Goal: Book appointment/travel/reservation

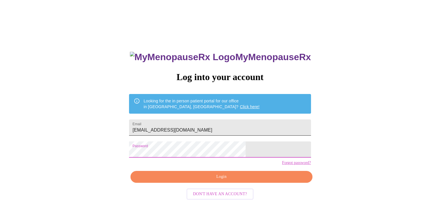
click at [211, 119] on input "[EMAIL_ADDRESS][DOMAIN_NAME]" at bounding box center [220, 127] width 182 height 16
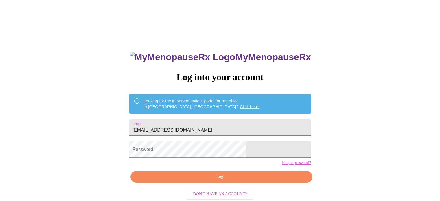
type input "[EMAIL_ADDRESS][DOMAIN_NAME]"
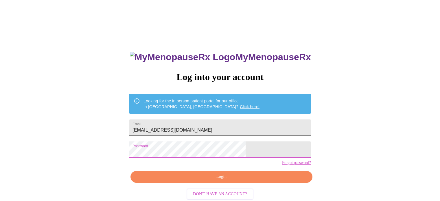
click at [196, 180] on span "Login" at bounding box center [221, 176] width 168 height 7
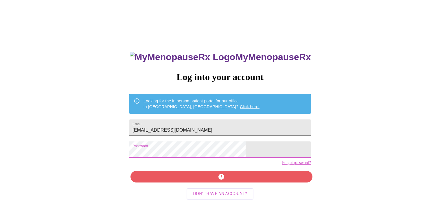
click at [91, 159] on div "MyMenopauseRx Log into your account Looking for the in person patient portal fo…" at bounding box center [219, 122] width 435 height 241
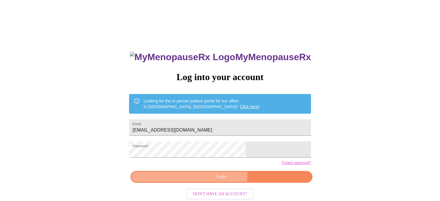
click at [217, 180] on span "Login" at bounding box center [221, 176] width 168 height 7
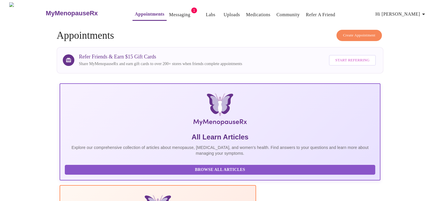
click at [169, 11] on link "Messaging" at bounding box center [179, 15] width 21 height 8
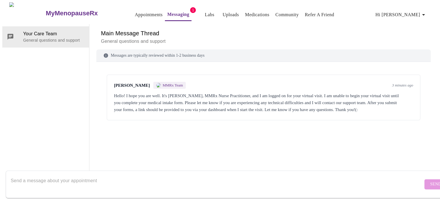
drag, startPoint x: 174, startPoint y: 115, endPoint x: 202, endPoint y: 3, distance: 114.8
click at [173, 113] on div "Hello! I hope you are well. It's [PERSON_NAME], MMRx Nurse Practitioner, and I …" at bounding box center [263, 102] width 299 height 21
click at [135, 11] on link "Appointments" at bounding box center [149, 15] width 28 height 8
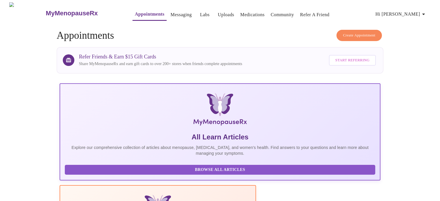
click at [176, 11] on link "Messaging" at bounding box center [180, 15] width 21 height 8
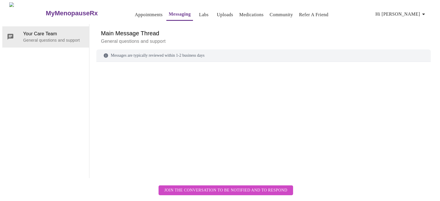
scroll to position [22, 0]
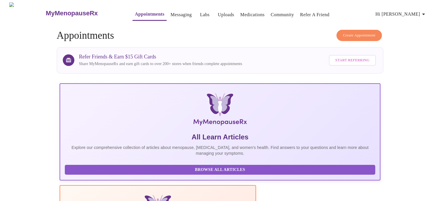
click at [200, 12] on link "Labs" at bounding box center [205, 15] width 10 height 8
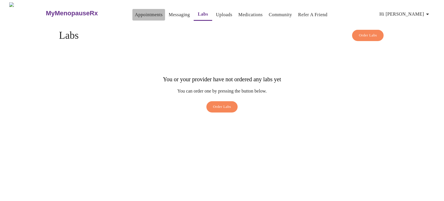
click at [135, 12] on link "Appointments" at bounding box center [149, 15] width 28 height 8
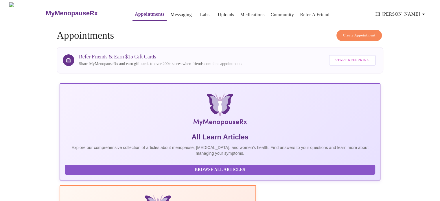
click at [170, 13] on link "Messaging" at bounding box center [180, 15] width 21 height 8
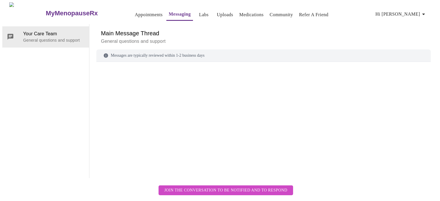
scroll to position [22, 0]
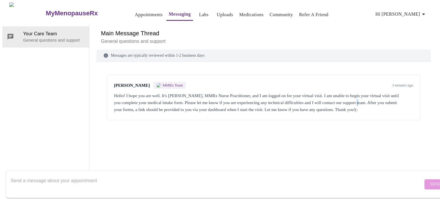
click at [391, 92] on div "Hello! I hope you are well. It's [PERSON_NAME], MMRx Nurse Practitioner, and I …" at bounding box center [263, 102] width 299 height 21
click at [127, 49] on div "Messages are typically reviewed within 1-2 business days" at bounding box center [263, 55] width 334 height 12
click at [131, 120] on div "[PERSON_NAME] MMRx Team 3 minutes ago Hello! I hope you are well. It's [PERSON_…" at bounding box center [263, 98] width 313 height 46
click at [418, 173] on form "Send" at bounding box center [228, 184] width 445 height 27
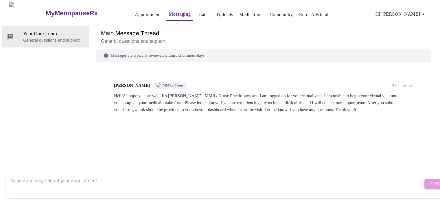
click at [421, 180] on form "Send" at bounding box center [228, 184] width 445 height 27
click at [142, 51] on div "Messages are typically reviewed within 1-2 business days" at bounding box center [263, 55] width 334 height 12
click at [133, 54] on div "Messages are typically reviewed within 1-2 business days" at bounding box center [263, 55] width 334 height 12
click at [132, 54] on div "Messages are typically reviewed within 1-2 business days" at bounding box center [263, 55] width 334 height 12
click at [50, 168] on div "Send" at bounding box center [225, 184] width 451 height 33
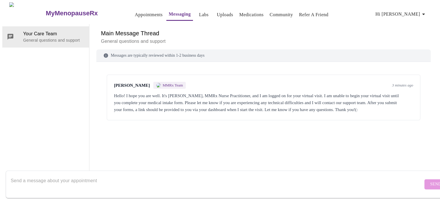
click at [46, 175] on textarea "Send a message about your appointment" at bounding box center [217, 184] width 412 height 19
type textarea "Hi There--experiencing technical difficulties. Can you give me another 5 minute…"
click at [424, 180] on button "Send" at bounding box center [435, 184] width 23 height 10
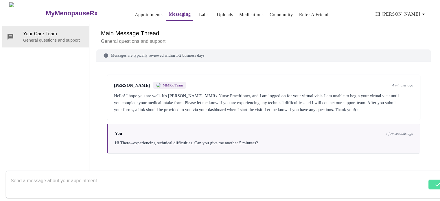
click at [135, 12] on link "Appointments" at bounding box center [149, 15] width 28 height 8
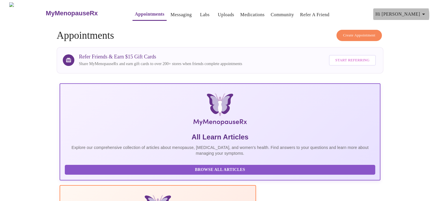
click at [423, 13] on icon "button" at bounding box center [423, 14] width 7 height 7
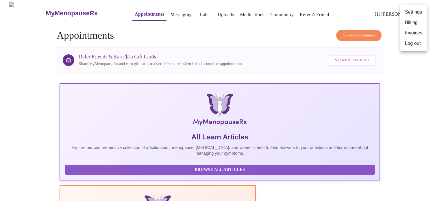
drag, startPoint x: 410, startPoint y: 83, endPoint x: 392, endPoint y: 62, distance: 27.6
click at [408, 82] on div at bounding box center [222, 100] width 444 height 201
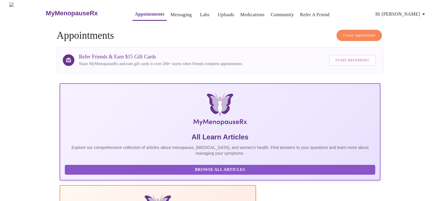
click at [171, 11] on link "Messaging" at bounding box center [180, 15] width 21 height 8
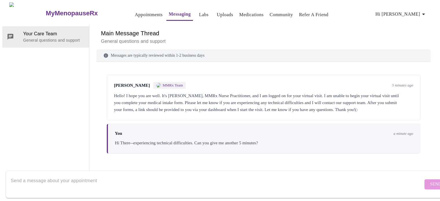
click at [270, 12] on link "Community" at bounding box center [281, 15] width 23 height 8
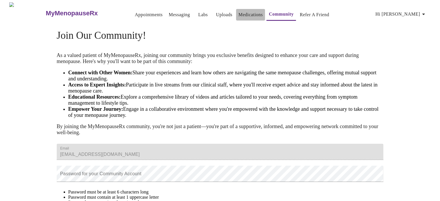
click at [236, 15] on button "Medications" at bounding box center [250, 15] width 29 height 12
click at [216, 14] on link "Uploads" at bounding box center [224, 15] width 16 height 8
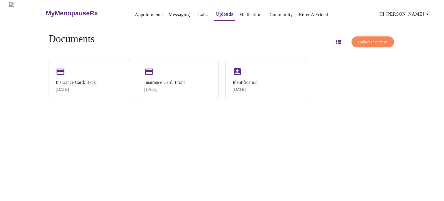
click at [198, 11] on link "Labs" at bounding box center [203, 15] width 10 height 8
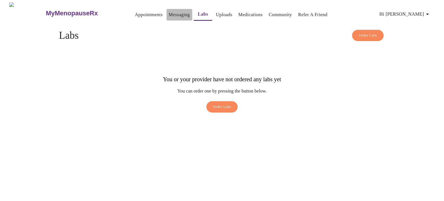
click at [169, 12] on link "Messaging" at bounding box center [179, 15] width 21 height 8
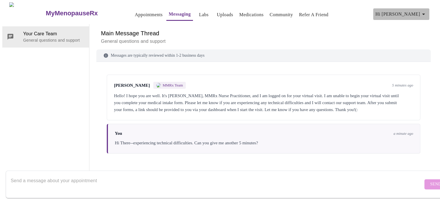
click at [425, 14] on icon "button" at bounding box center [423, 14] width 7 height 7
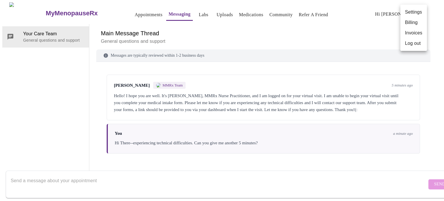
click at [232, 37] on div at bounding box center [222, 100] width 444 height 201
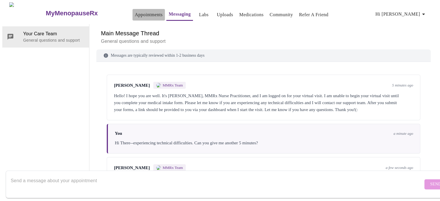
scroll to position [22, 0]
click at [130, 13] on div "MyMenopauseRx Appointments Messaging Labs Uploads Medications Community Refer a…" at bounding box center [219, 90] width 435 height 176
click at [136, 12] on link "Appointments" at bounding box center [149, 15] width 28 height 8
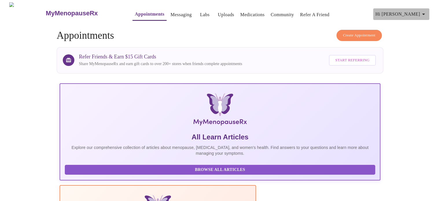
click at [427, 11] on icon "button" at bounding box center [423, 14] width 7 height 7
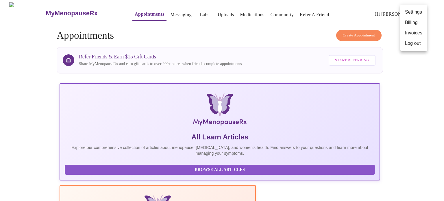
drag, startPoint x: 434, startPoint y: 65, endPoint x: 420, endPoint y: 41, distance: 27.1
click at [432, 64] on div at bounding box center [222, 100] width 444 height 201
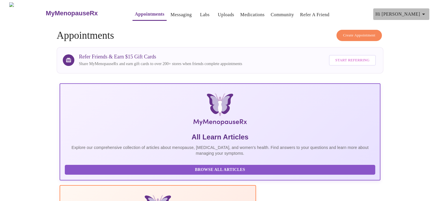
click at [424, 12] on icon "button" at bounding box center [423, 14] width 7 height 7
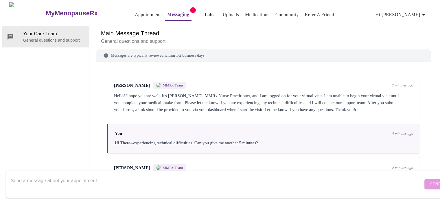
scroll to position [79, 0]
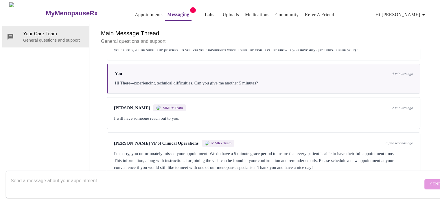
click at [280, 97] on div "Jenny Kowalczyk MMRx Team 2 minutes ago I will have someone reach out to you." at bounding box center [263, 113] width 313 height 32
click at [197, 150] on div "I'm sorry, you unfortunately missed your appointment. We do have a 5 minute gra…" at bounding box center [263, 160] width 299 height 21
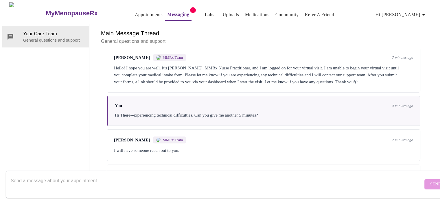
scroll to position [0, 0]
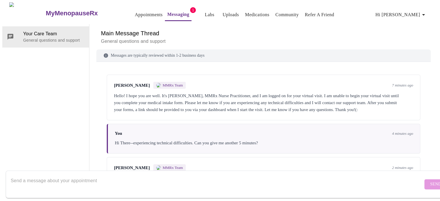
click at [285, 92] on div "Hello! I hope you are well. It's [PERSON_NAME], MMRx Nurse Practitioner, and I …" at bounding box center [263, 102] width 299 height 21
click at [167, 12] on link "Messaging" at bounding box center [178, 14] width 22 height 8
click at [139, 12] on link "Appointments" at bounding box center [149, 15] width 28 height 8
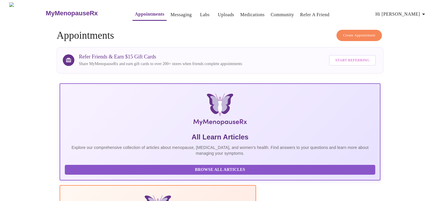
click at [354, 30] on button "Create Appointment" at bounding box center [359, 35] width 46 height 11
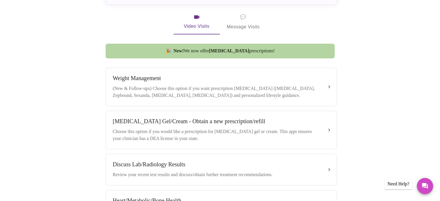
scroll to position [111, 0]
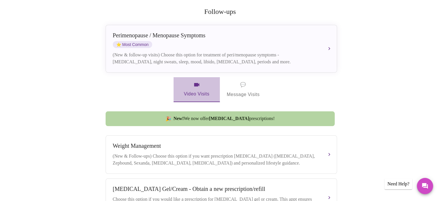
click at [193, 81] on span "Video Visits" at bounding box center [196, 89] width 32 height 17
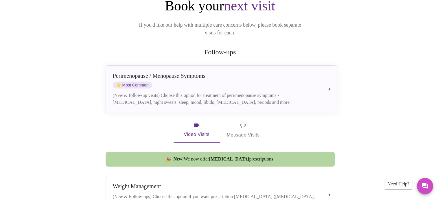
scroll to position [24, 0]
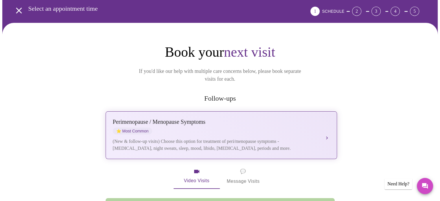
click at [297, 138] on div "(New & follow-up visits) Choose this option for treatment of peri/menopause sym…" at bounding box center [215, 145] width 205 height 14
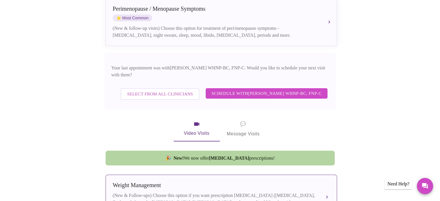
scroll to position [198, 0]
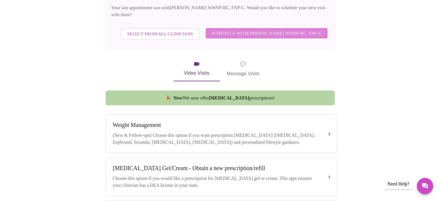
click at [265, 29] on span "Schedule with [PERSON_NAME] WHNP-BC, FNP-C" at bounding box center [266, 33] width 110 height 8
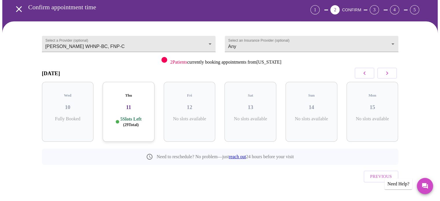
click at [131, 104] on h3 "11" at bounding box center [128, 107] width 43 height 6
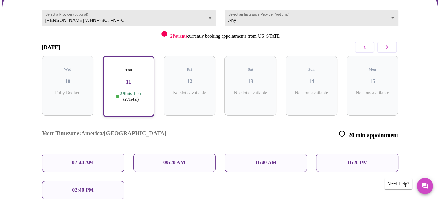
scroll to position [102, 0]
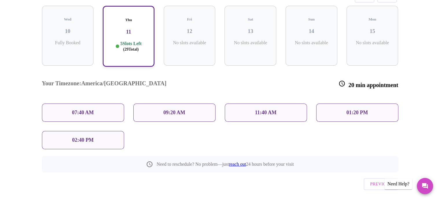
click at [357, 104] on div "01:20 PM" at bounding box center [357, 113] width 82 height 18
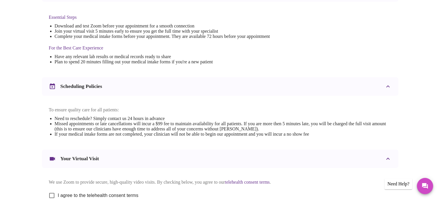
scroll to position [218, 0]
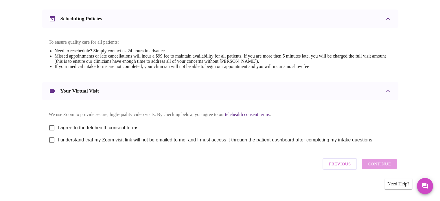
click at [51, 125] on input "I agree to the telehealth consent terms" at bounding box center [52, 128] width 12 height 12
checkbox input "true"
click at [55, 142] on input "I understand that my Zoom visit link will not be emailed to me, and I must acce…" at bounding box center [52, 140] width 12 height 12
checkbox input "true"
click at [194, 159] on div "Previous Continue" at bounding box center [220, 163] width 356 height 17
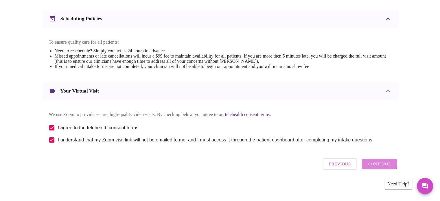
click at [372, 163] on span "Continue" at bounding box center [379, 164] width 23 height 8
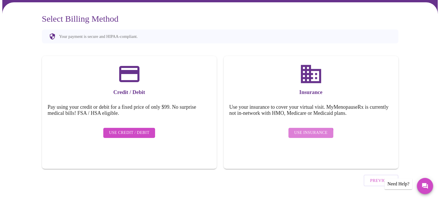
click at [304, 133] on button "Use Insurance" at bounding box center [310, 133] width 45 height 10
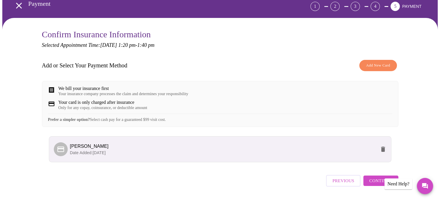
scroll to position [50, 0]
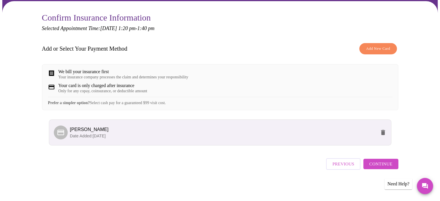
click at [391, 168] on span "Continue" at bounding box center [380, 164] width 23 height 8
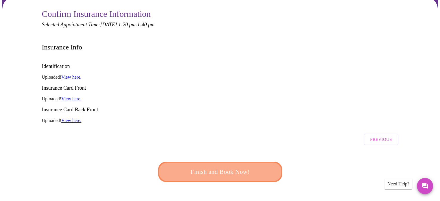
click at [244, 167] on span "Finish and Book Now!" at bounding box center [220, 172] width 107 height 11
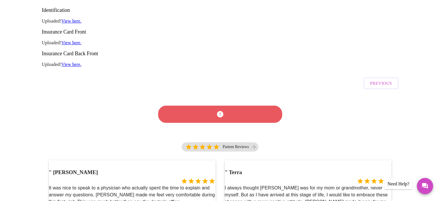
scroll to position [21, 0]
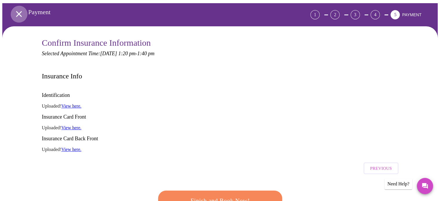
click at [19, 11] on icon "open drawer" at bounding box center [19, 14] width 10 height 10
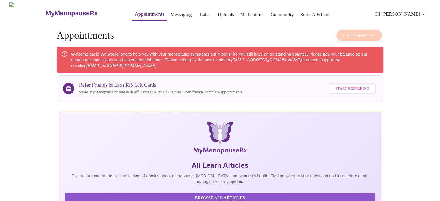
click at [426, 11] on icon "button" at bounding box center [423, 14] width 7 height 7
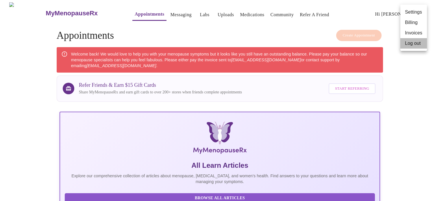
click at [408, 44] on li "Log out" at bounding box center [414, 43] width 27 height 10
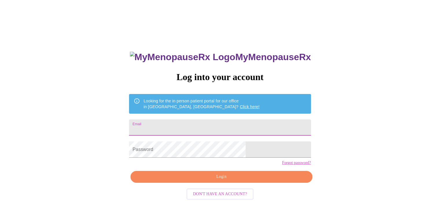
click at [199, 120] on input "Email" at bounding box center [220, 127] width 182 height 16
type input "lmoloi277@outlook.com"
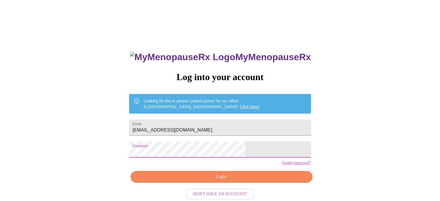
click at [241, 180] on span "Login" at bounding box center [221, 176] width 168 height 7
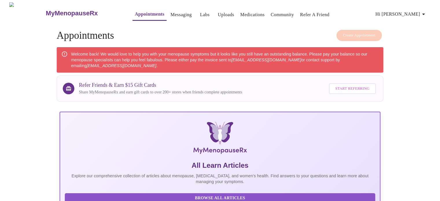
click at [135, 11] on link "Appointments" at bounding box center [149, 14] width 29 height 8
click at [174, 12] on link "Messaging" at bounding box center [180, 15] width 21 height 8
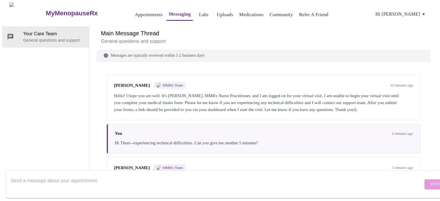
click at [199, 13] on link "Labs" at bounding box center [204, 15] width 10 height 8
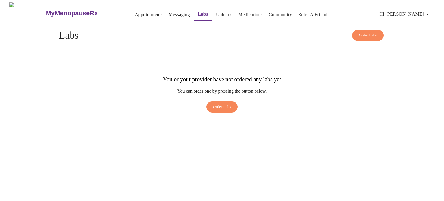
click at [135, 14] on link "Appointments" at bounding box center [149, 15] width 28 height 8
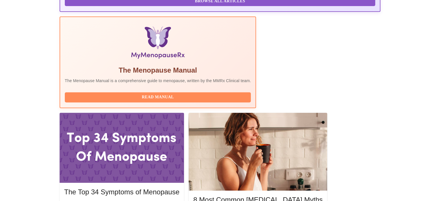
scroll to position [228, 0]
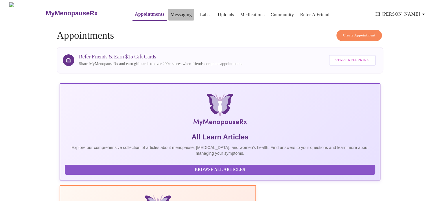
click at [170, 12] on link "Messaging" at bounding box center [180, 15] width 21 height 8
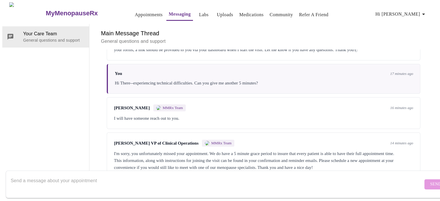
scroll to position [79, 0]
click at [105, 175] on textarea "Send a message about your appointment" at bounding box center [217, 184] width 412 height 19
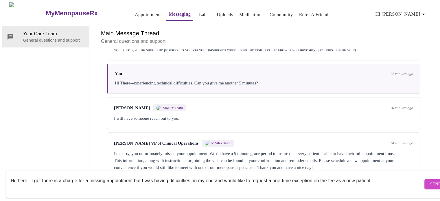
click at [235, 176] on textarea "Hi there - I get there is a charge for a missing appointment but I was having d…" at bounding box center [217, 184] width 412 height 19
drag, startPoint x: 250, startPoint y: 174, endPoint x: 215, endPoint y: 174, distance: 35.6
click at [215, 175] on textarea "Hi there - I get there is a charge for a missing appointment but I was having d…" at bounding box center [217, 184] width 412 height 19
click at [375, 176] on textarea "Hi there - I get there is a charge for a missing appointment but I was having d…" at bounding box center [217, 184] width 412 height 19
click at [169, 176] on textarea "Hi there - I get there is a charge for a missing appointment but I was having d…" at bounding box center [217, 184] width 412 height 19
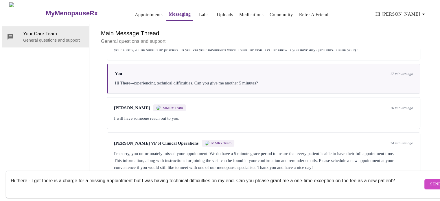
type textarea "Hi there - I get there is a charge for a missing appointment but I was having t…"
click at [430, 181] on span "Send" at bounding box center [435, 184] width 11 height 7
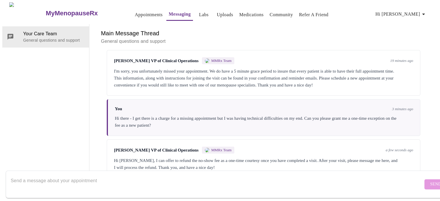
scroll to position [163, 0]
click at [59, 176] on textarea "Send a message about your appointment" at bounding box center [217, 184] width 412 height 19
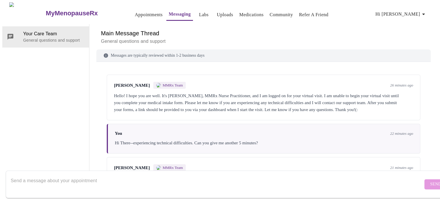
scroll to position [0, 0]
click at [135, 12] on link "Appointments" at bounding box center [149, 15] width 28 height 8
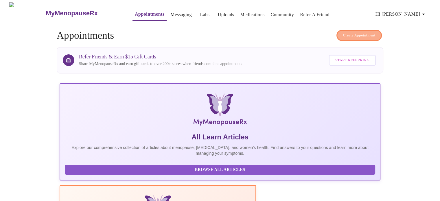
click at [353, 36] on button "Create Appointment" at bounding box center [359, 35] width 46 height 11
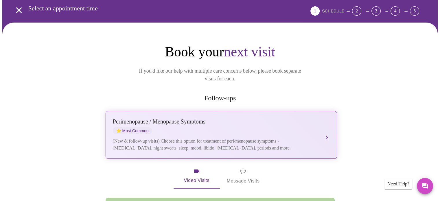
scroll to position [58, 0]
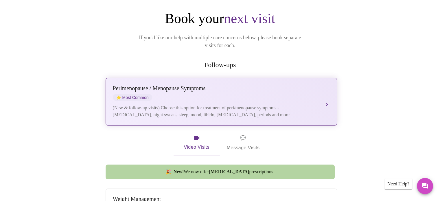
click at [256, 104] on div "(New & follow-up visits) Choose this option for treatment of peri/menopause sym…" at bounding box center [215, 111] width 205 height 14
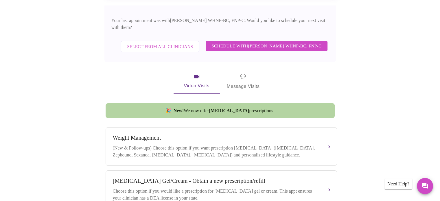
scroll to position [202, 0]
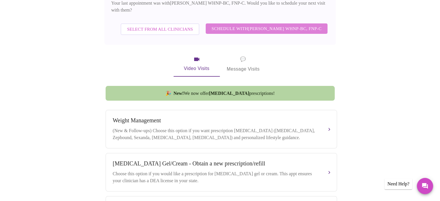
click at [267, 25] on span "Schedule with [PERSON_NAME] WHNP-BC, FNP-C" at bounding box center [266, 29] width 110 height 8
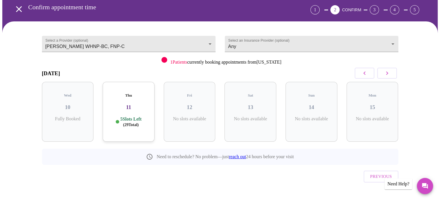
click at [136, 109] on div "Thu 11 5 Slots Left ( 29 Total)" at bounding box center [129, 112] width 52 height 60
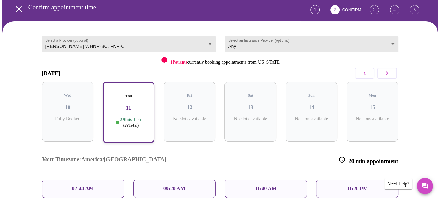
scroll to position [102, 0]
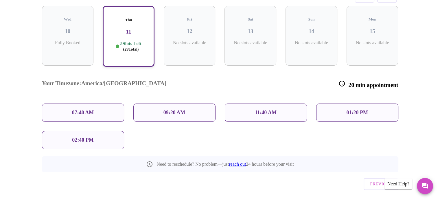
click at [88, 137] on p "02:40 PM" at bounding box center [82, 140] width 21 height 6
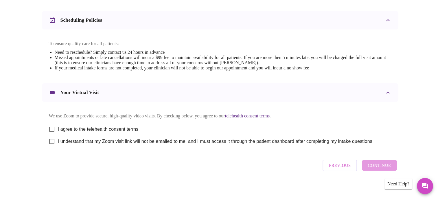
scroll to position [218, 0]
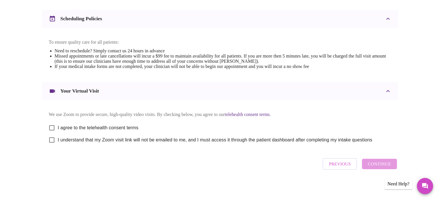
drag, startPoint x: 54, startPoint y: 127, endPoint x: 48, endPoint y: 143, distance: 17.4
click at [53, 127] on input "I agree to the telehealth consent terms" at bounding box center [52, 128] width 12 height 12
checkbox input "true"
click at [51, 140] on input "I understand that my Zoom visit link will not be emailed to me, and I must acce…" at bounding box center [52, 140] width 12 height 12
checkbox input "true"
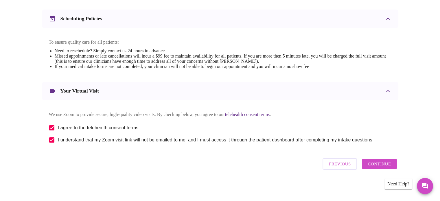
click at [384, 166] on span "Continue" at bounding box center [379, 164] width 23 height 8
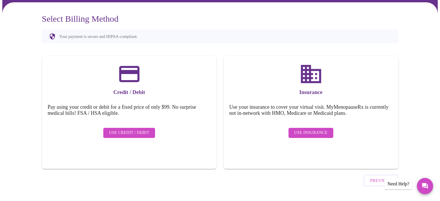
click at [303, 129] on span "Use Insurance" at bounding box center [310, 132] width 33 height 7
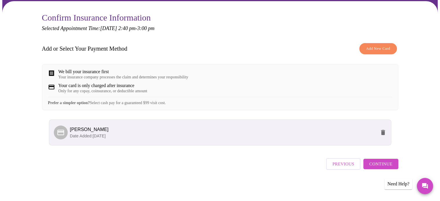
scroll to position [50, 0]
click at [377, 167] on span "Continue" at bounding box center [380, 164] width 23 height 8
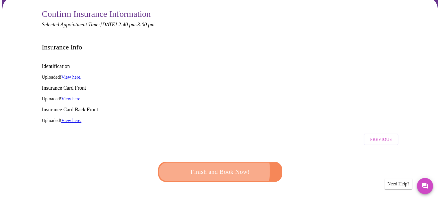
click at [189, 166] on span "Finish and Book Now!" at bounding box center [219, 171] width 109 height 11
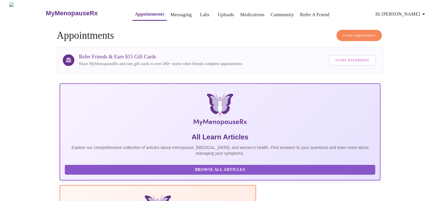
click at [170, 12] on link "Messaging" at bounding box center [180, 15] width 21 height 8
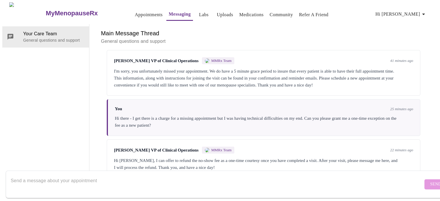
scroll to position [163, 0]
click at [43, 175] on textarea "Send a message about your appointment" at bounding box center [217, 184] width 412 height 19
type textarea "Thank you. I've set up another appointment for [DATE]."
click at [430, 181] on span "Send" at bounding box center [435, 184] width 11 height 7
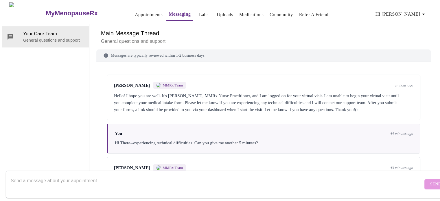
scroll to position [0, 0]
click at [136, 13] on link "Appointments" at bounding box center [149, 15] width 28 height 8
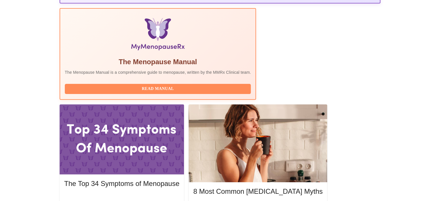
scroll to position [174, 0]
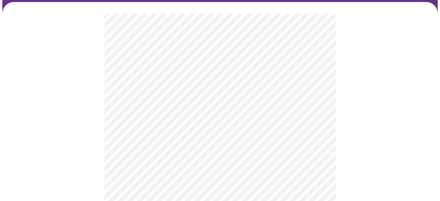
scroll to position [87, 0]
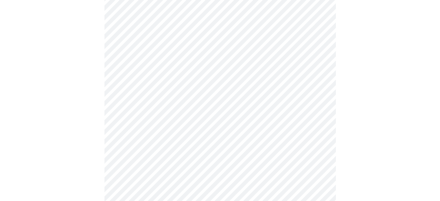
click at [280, 86] on body "MyMenopauseRx Appointments Messaging Labs Uploads Medications Community Refer a…" at bounding box center [219, 178] width 435 height 524
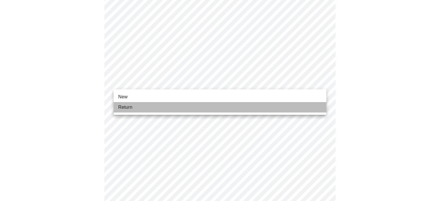
drag, startPoint x: 141, startPoint y: 102, endPoint x: 153, endPoint y: 108, distance: 13.1
click at [141, 102] on li "Return" at bounding box center [220, 107] width 213 height 10
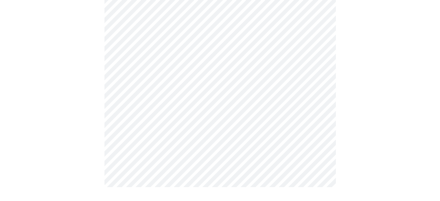
scroll to position [0, 0]
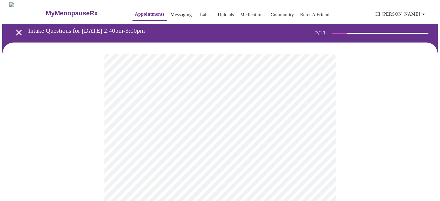
click at [209, 120] on body "MyMenopauseRx Appointments Messaging Labs Uploads Medications Community Refer a…" at bounding box center [219, 175] width 435 height 347
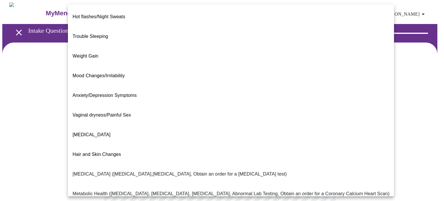
click at [126, 10] on li "Hot flashes/Night Sweats" at bounding box center [231, 17] width 326 height 20
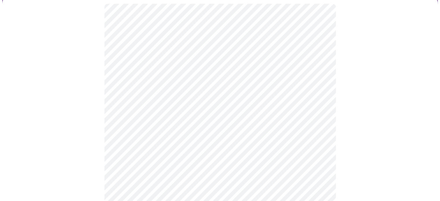
scroll to position [87, 0]
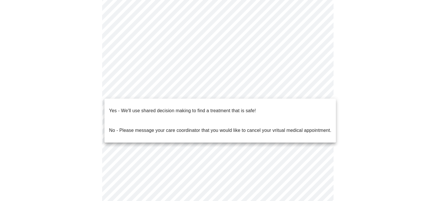
click at [175, 90] on body "MyMenopauseRx Appointments Messaging Labs Uploads Medications Community Refer a…" at bounding box center [219, 88] width 435 height 344
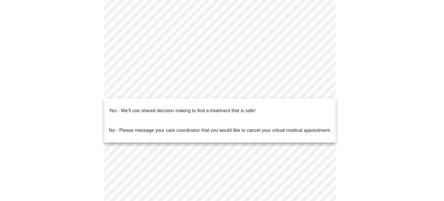
click at [161, 107] on p "Yes - We'll use shared decision making to find a treatment that is safe!" at bounding box center [182, 110] width 147 height 7
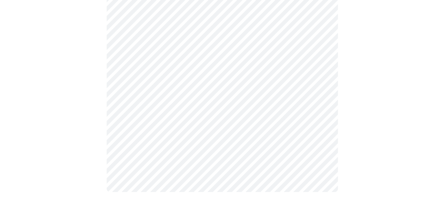
scroll to position [0, 0]
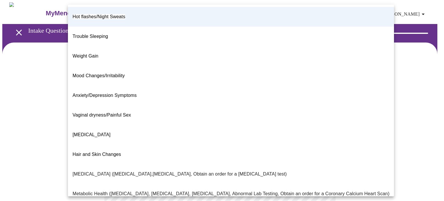
click at [233, 130] on body "MyMenopauseRx Appointments Messaging Labs Uploads Medications Community Refer a…" at bounding box center [222, 172] width 440 height 340
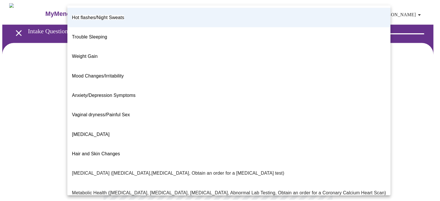
scroll to position [98, 0]
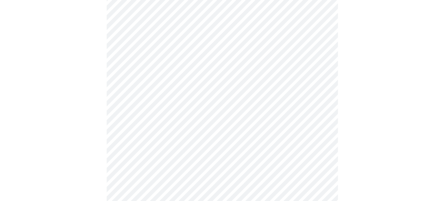
scroll to position [0, 0]
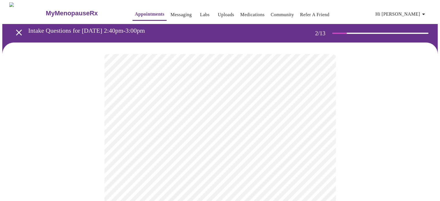
click at [208, 127] on body "MyMenopauseRx Appointments Messaging Labs Uploads Medications Community Refer a…" at bounding box center [219, 172] width 435 height 340
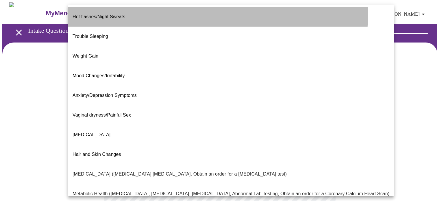
click at [117, 14] on span "Hot flashes/Night Sweats" at bounding box center [99, 16] width 53 height 5
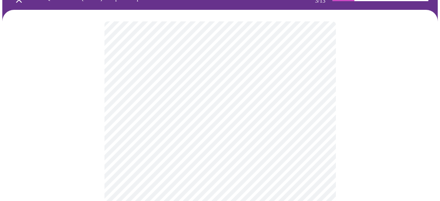
scroll to position [29, 0]
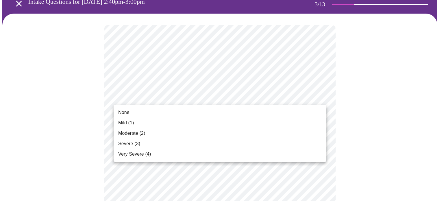
click at [128, 134] on span "Moderate (2)" at bounding box center [131, 133] width 27 height 7
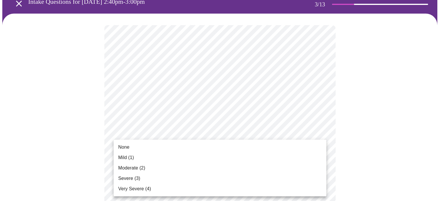
click at [127, 149] on span "None" at bounding box center [123, 147] width 11 height 7
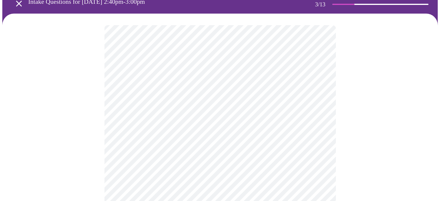
scroll to position [116, 0]
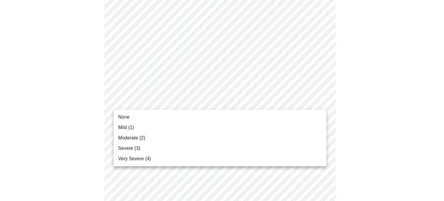
drag, startPoint x: 135, startPoint y: 145, endPoint x: 92, endPoint y: 145, distance: 42.8
click at [134, 145] on span "Severe (3)" at bounding box center [129, 148] width 22 height 7
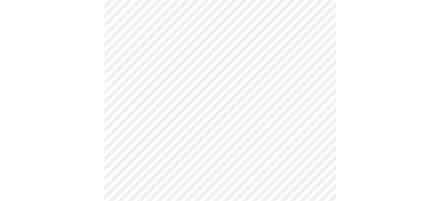
scroll to position [145, 0]
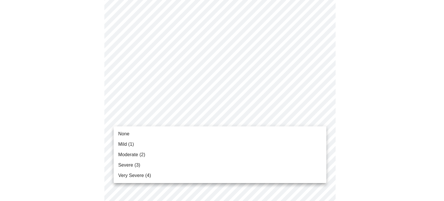
click at [142, 145] on li "Mild (1)" at bounding box center [220, 144] width 213 height 10
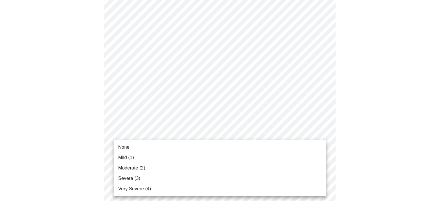
drag, startPoint x: 132, startPoint y: 157, endPoint x: 201, endPoint y: 137, distance: 71.4
click at [132, 157] on span "Mild (1)" at bounding box center [126, 157] width 16 height 7
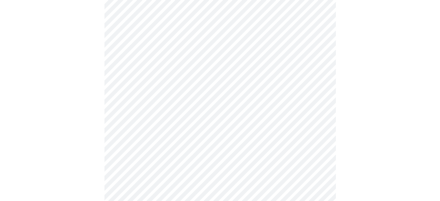
scroll to position [231, 0]
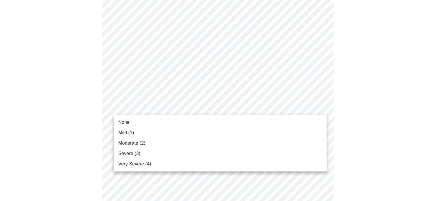
click at [212, 102] on body "MyMenopauseRx Appointments Messaging Labs Uploads Medications Community Refer a…" at bounding box center [219, 135] width 435 height 728
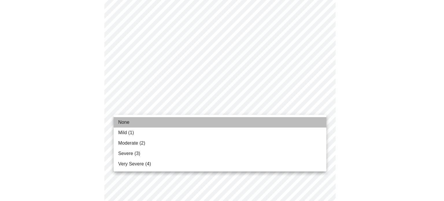
drag, startPoint x: 128, startPoint y: 123, endPoint x: 239, endPoint y: 144, distance: 113.0
click at [128, 123] on span "None" at bounding box center [123, 122] width 11 height 7
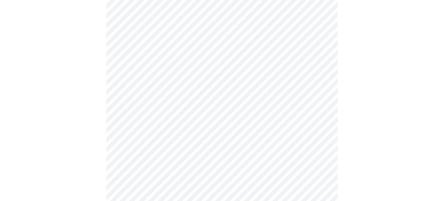
click at [184, 156] on body "MyMenopauseRx Appointments Messaging Labs Uploads Medications Community Refer a…" at bounding box center [222, 131] width 440 height 720
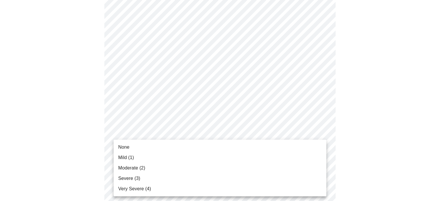
click at [150, 149] on li "None" at bounding box center [220, 147] width 213 height 10
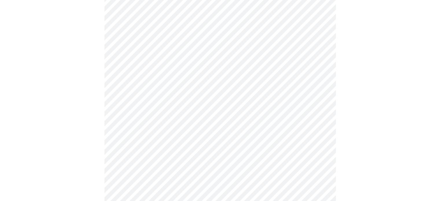
scroll to position [289, 0]
click at [182, 88] on body "MyMenopauseRx Appointments Messaging Labs Uploads Medications Community Refer a…" at bounding box center [219, 69] width 435 height 712
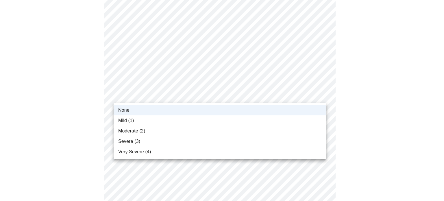
click at [137, 121] on li "Mild (1)" at bounding box center [220, 120] width 213 height 10
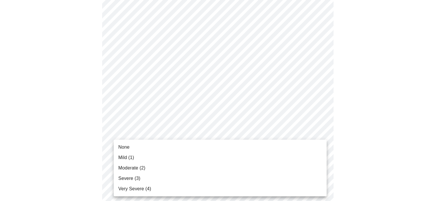
click at [165, 145] on body "MyMenopauseRx Appointments Messaging Labs Uploads Medications Community Refer a…" at bounding box center [219, 69] width 435 height 712
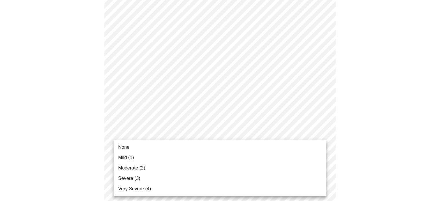
click at [136, 177] on span "Severe (3)" at bounding box center [129, 178] width 22 height 7
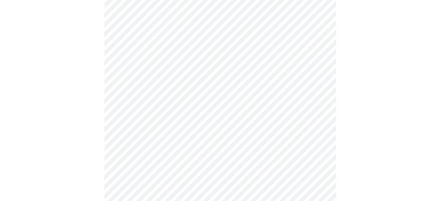
scroll to position [376, 0]
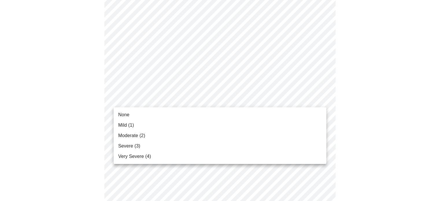
click at [143, 137] on span "Moderate (2)" at bounding box center [131, 135] width 27 height 7
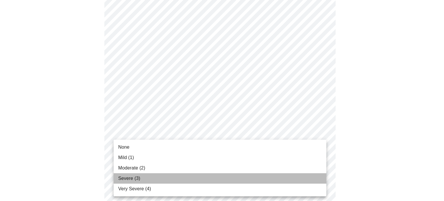
click at [147, 178] on li "Severe (3)" at bounding box center [220, 178] width 213 height 10
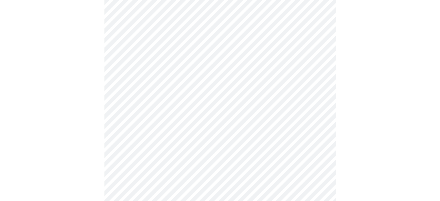
scroll to position [463, 0]
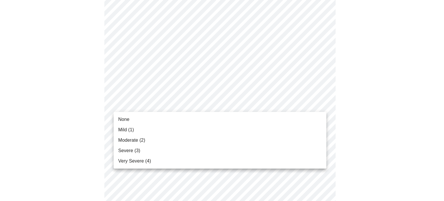
click at [133, 119] on li "None" at bounding box center [220, 119] width 213 height 10
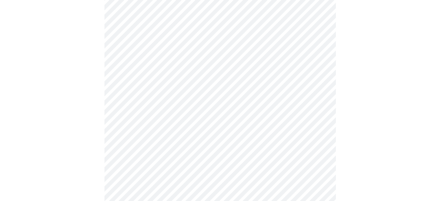
scroll to position [231, 0]
click at [186, 121] on body "MyMenopauseRx Appointments Messaging Labs Uploads Medications Community Refer a…" at bounding box center [219, 56] width 435 height 570
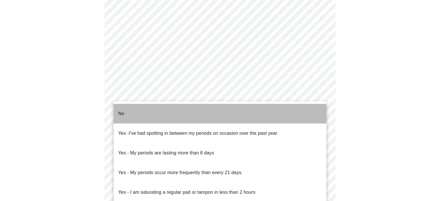
click at [150, 108] on li "No" at bounding box center [220, 114] width 213 height 20
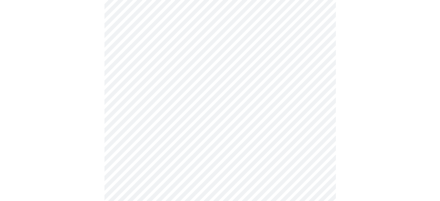
scroll to position [289, 0]
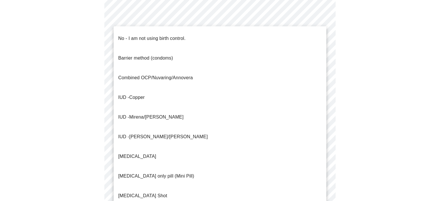
click at [124, 35] on p "No - I am not using birth control." at bounding box center [151, 38] width 67 height 7
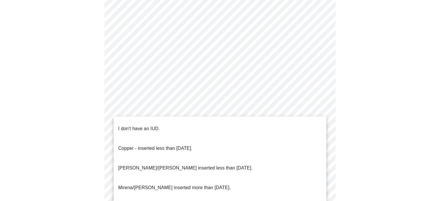
click at [136, 118] on ul "I don't have an IUD. Copper - inserted less than [DATE]. [PERSON_NAME]/[PERSON_…" at bounding box center [220, 168] width 213 height 103
click at [135, 125] on p "I don't have an IUD." at bounding box center [139, 128] width 42 height 7
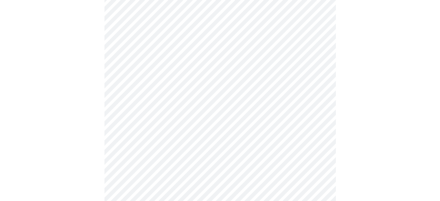
scroll to position [347, 0]
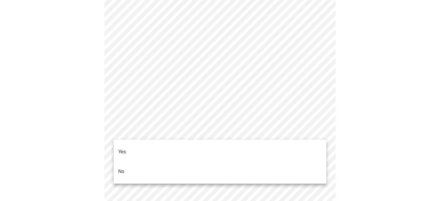
click at [130, 147] on li "Yes" at bounding box center [220, 152] width 213 height 20
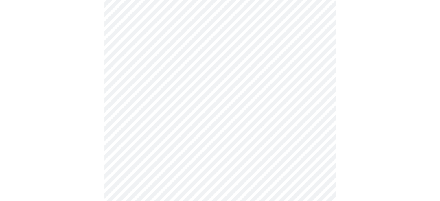
scroll to position [58, 0]
click at [186, 137] on body "MyMenopauseRx Appointments Messaging Labs Uploads Medications Community Refer a…" at bounding box center [219, 157] width 435 height 427
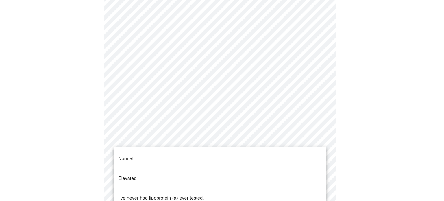
click at [184, 195] on p "I've never had lipoprotein (a) ever tested." at bounding box center [161, 198] width 86 height 7
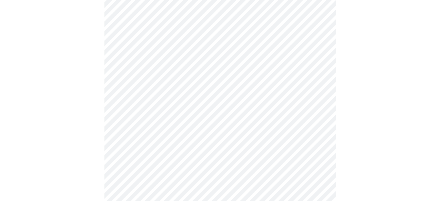
scroll to position [1533, 0]
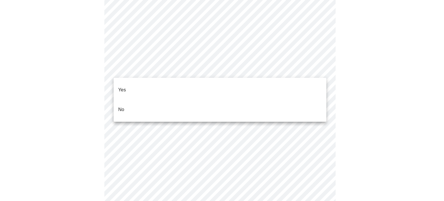
click at [138, 101] on li "No" at bounding box center [220, 110] width 213 height 20
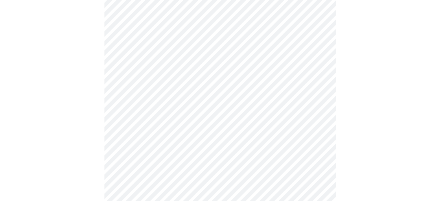
scroll to position [308, 0]
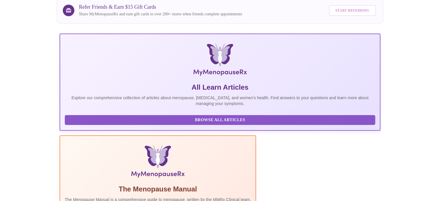
scroll to position [9, 0]
